Goal: Navigation & Orientation: Find specific page/section

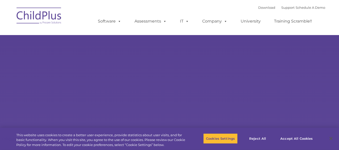
select select "MEDIUM"
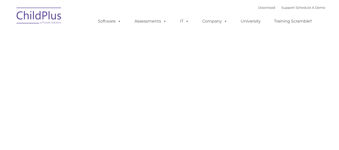
type input ""
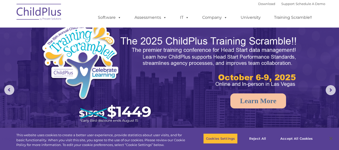
click at [32, 10] on img at bounding box center [39, 12] width 50 height 25
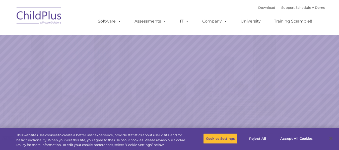
select select "MEDIUM"
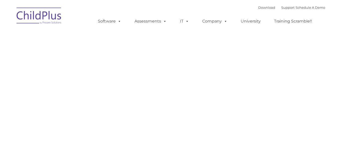
type input ""
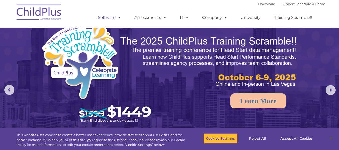
click at [119, 20] on span at bounding box center [119, 17] width 6 height 5
click at [119, 18] on span at bounding box center [119, 17] width 6 height 5
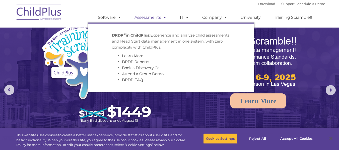
click at [159, 17] on link "Assessments" at bounding box center [150, 18] width 42 height 10
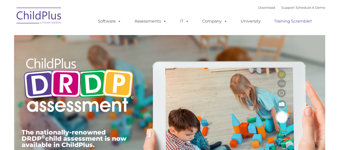
type input ""
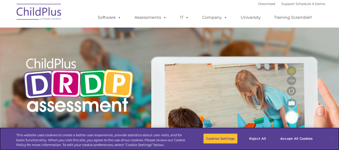
click at [328, 21] on nav "Download Support | Schedule A Demo  MENU MENU Software ChildPlus: The original…" at bounding box center [169, 14] width 339 height 28
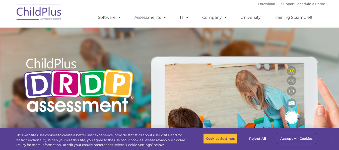
click at [301, 140] on button "Accept All Cookies" at bounding box center [296, 138] width 38 height 11
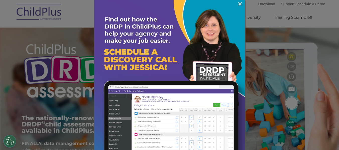
scroll to position [25, 0]
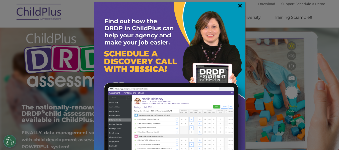
click at [237, 4] on link "×" at bounding box center [240, 5] width 6 height 5
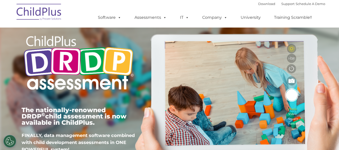
scroll to position [9, 0]
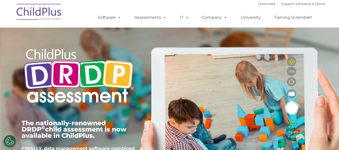
click at [252, 8] on ul "Software ChildPlus: The original and most widely-used Head Start data managemen…" at bounding box center [206, 18] width 237 height 20
click at [258, 5] on link "Download" at bounding box center [266, 4] width 17 height 4
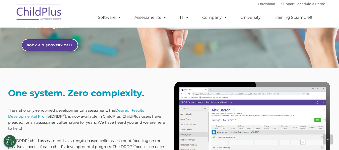
scroll to position [142, 0]
